Goal: Task Accomplishment & Management: Manage account settings

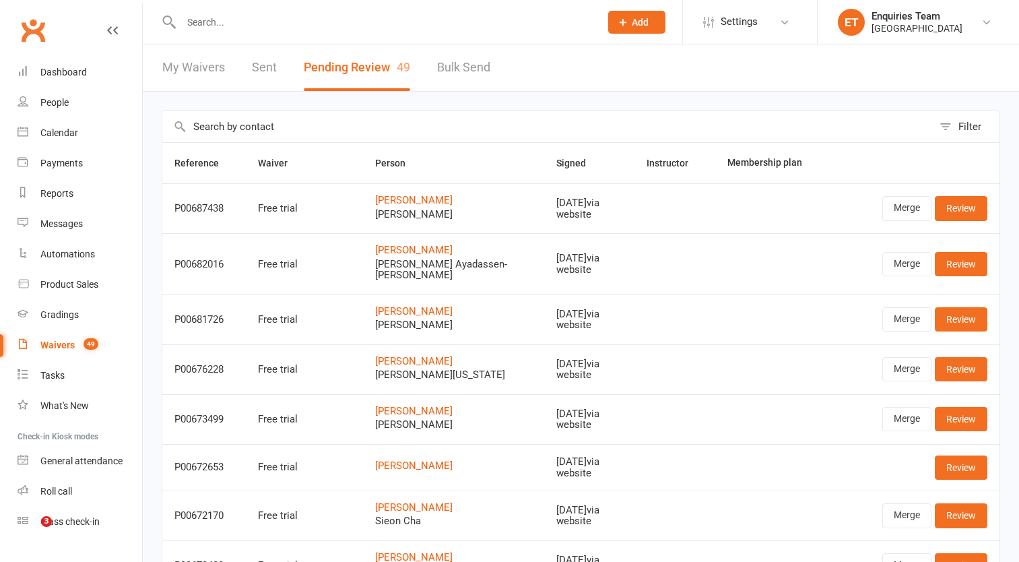
select select "50"
click at [60, 346] on div "Waivers" at bounding box center [57, 344] width 34 height 11
select select "100"
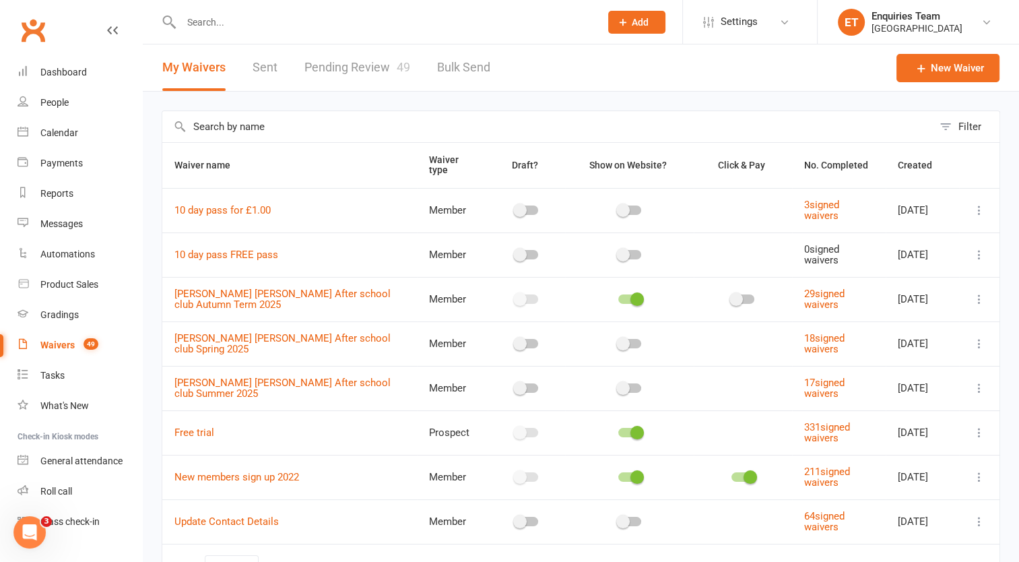
click at [375, 67] on link "Pending Review 49" at bounding box center [357, 67] width 106 height 46
select select "50"
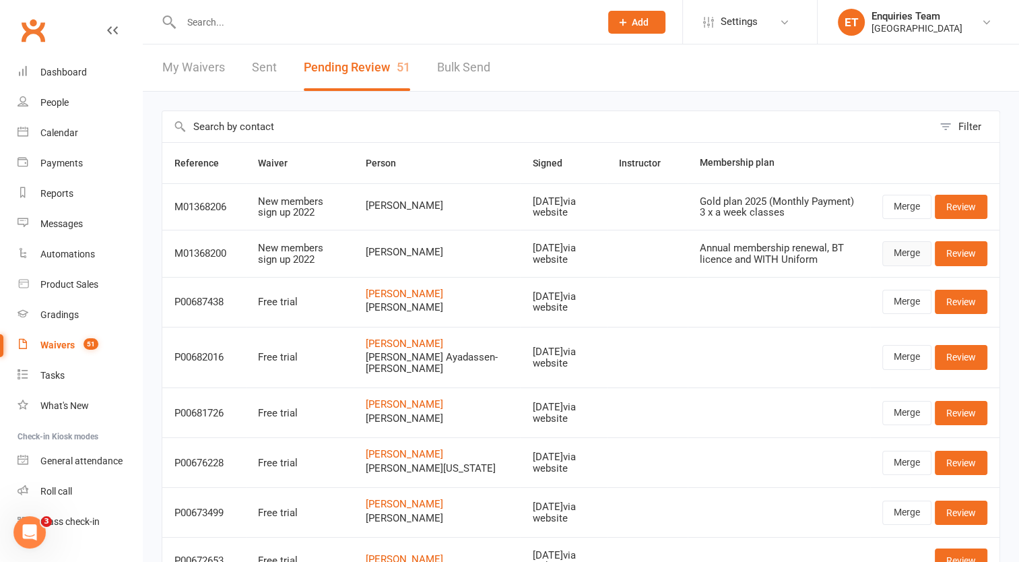
click at [906, 250] on link "Merge" at bounding box center [906, 253] width 49 height 24
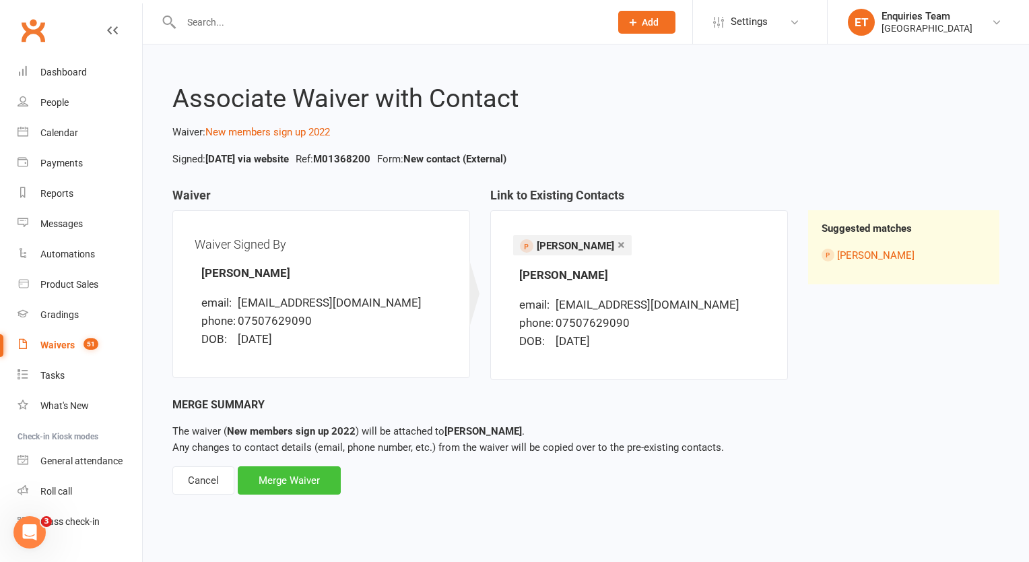
click at [304, 481] on div "Merge Waiver" at bounding box center [289, 480] width 103 height 28
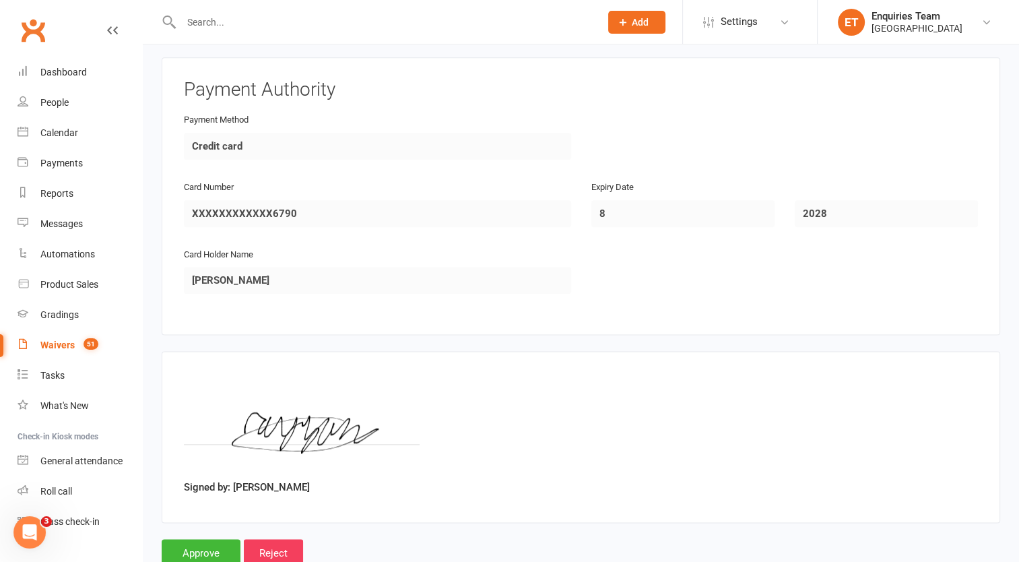
scroll to position [1605, 0]
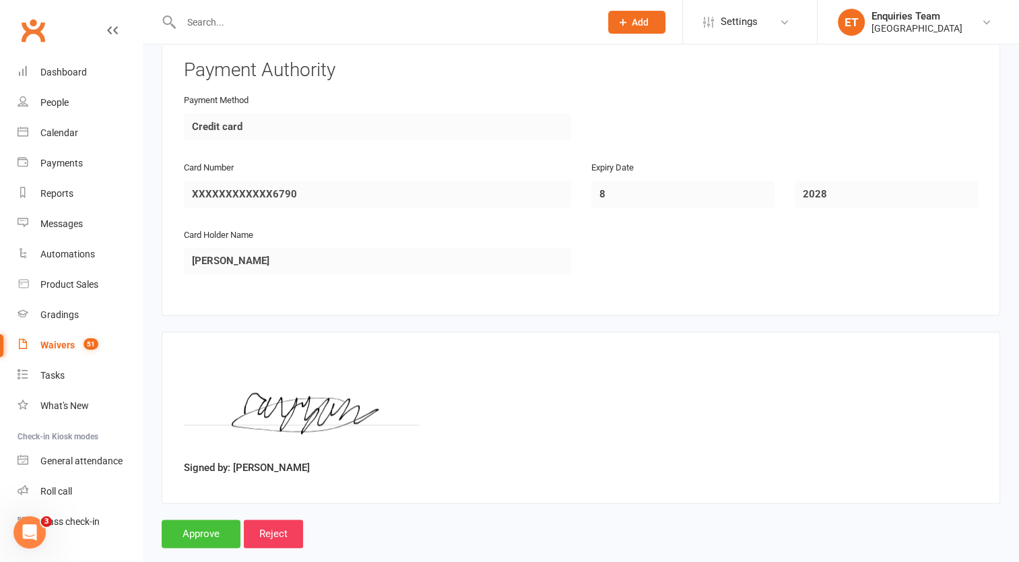
click at [189, 519] on input "Approve" at bounding box center [201, 533] width 79 height 28
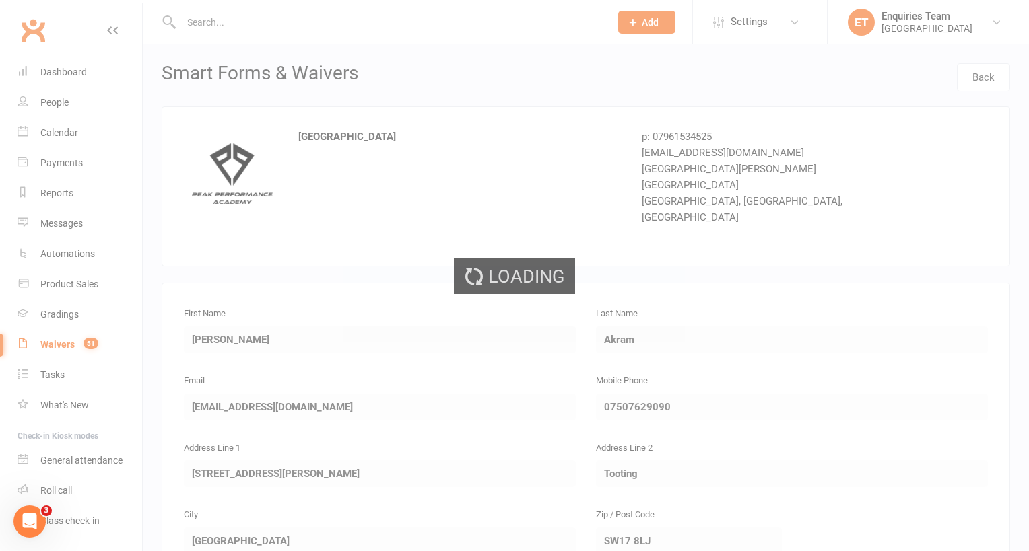
select select "50"
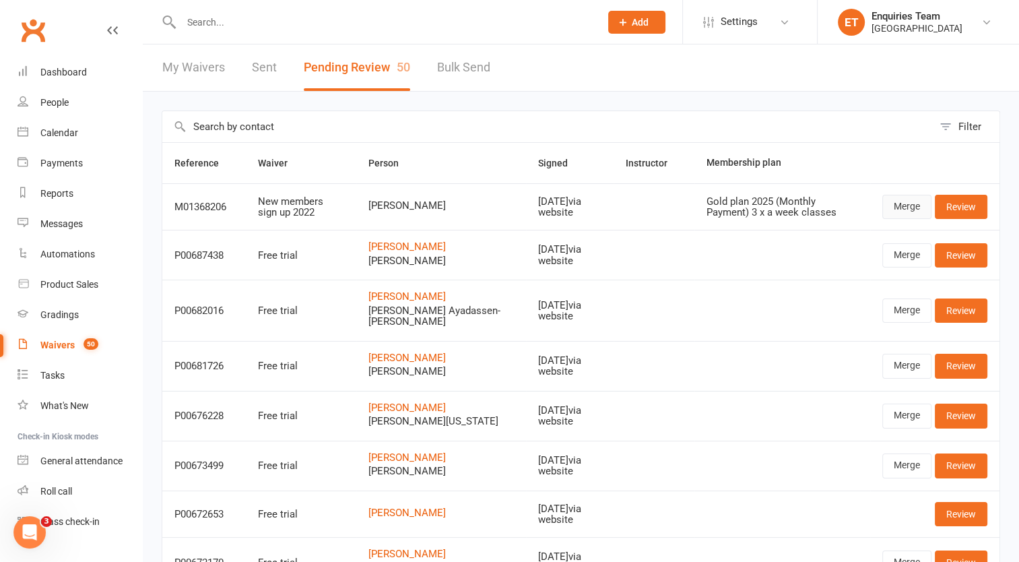
click at [905, 209] on link "Merge" at bounding box center [906, 207] width 49 height 24
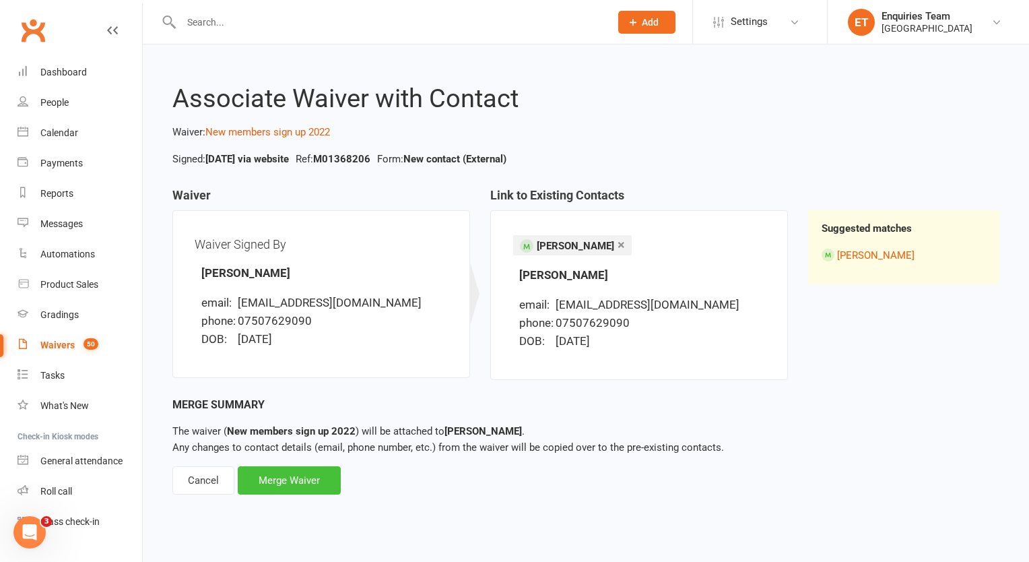
click at [325, 477] on div "Merge Waiver" at bounding box center [289, 480] width 103 height 28
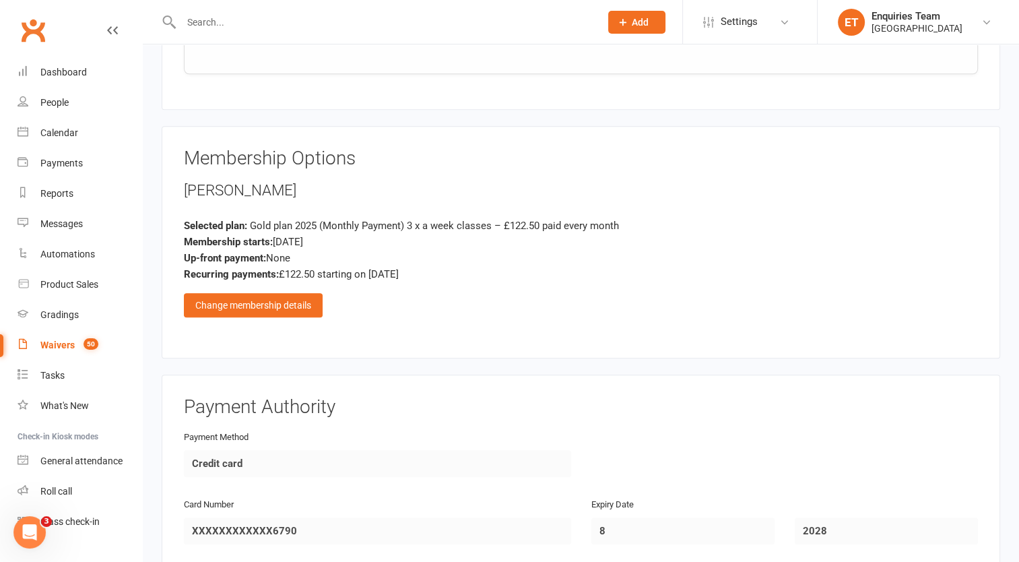
scroll to position [1133, 0]
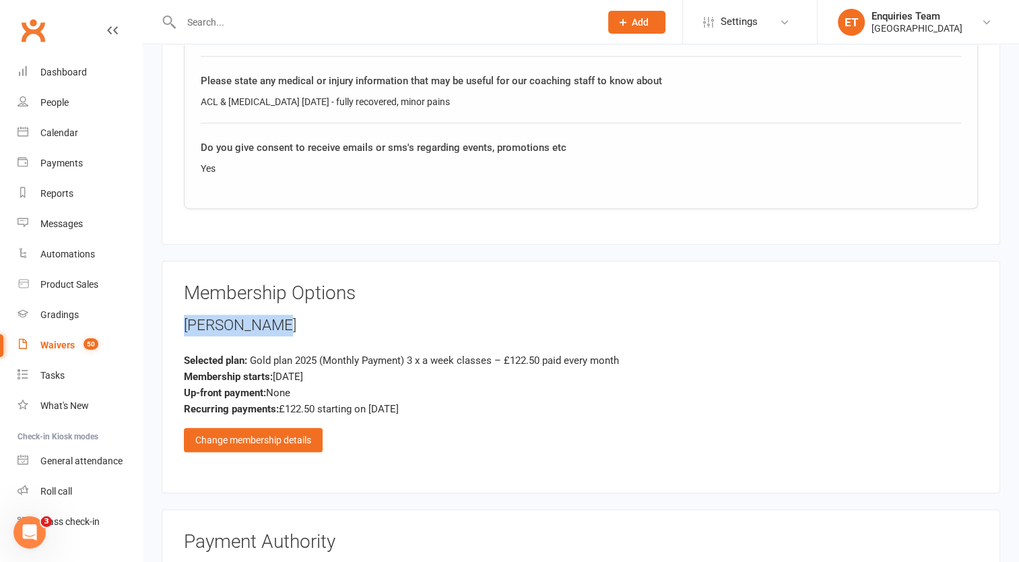
drag, startPoint x: 275, startPoint y: 303, endPoint x: 182, endPoint y: 297, distance: 93.1
click at [182, 297] on div "Membership Options [PERSON_NAME] Selected plan: Gold plan 2025 (Monthly Payment…" at bounding box center [581, 377] width 838 height 232
drag, startPoint x: 182, startPoint y: 297, endPoint x: 193, endPoint y: 302, distance: 11.1
copy div "[PERSON_NAME]"
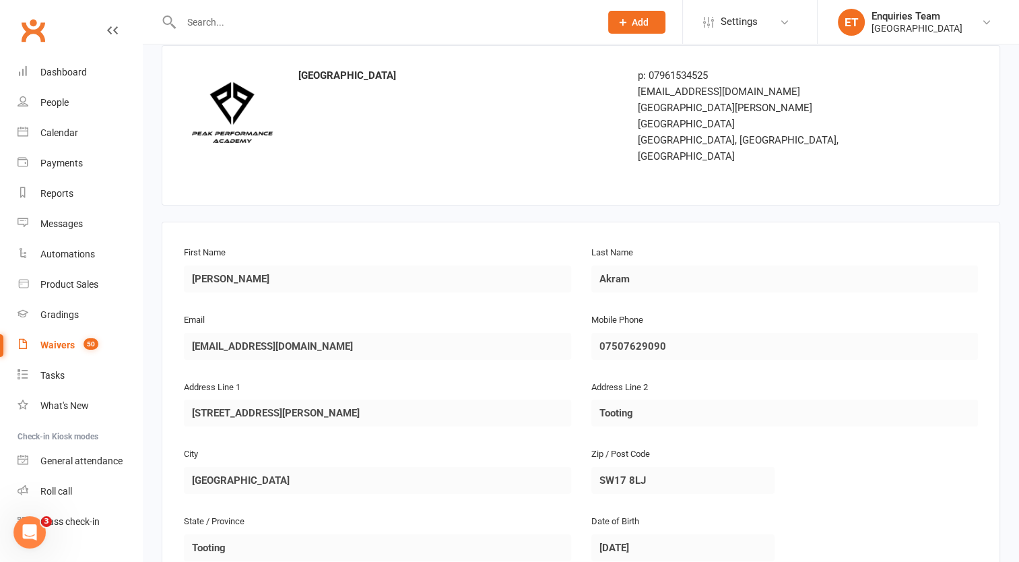
scroll to position [56, 0]
